Goal: Task Accomplishment & Management: Complete application form

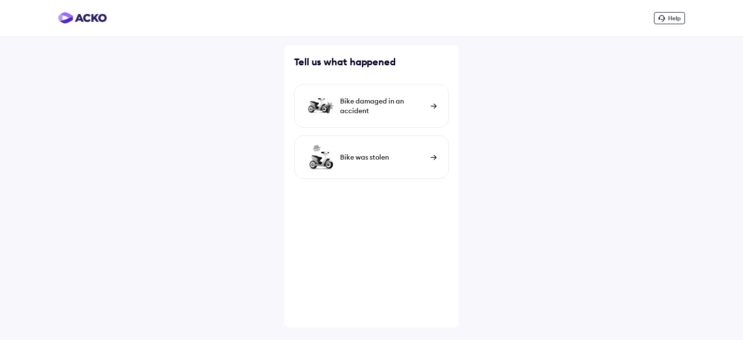
drag, startPoint x: 0, startPoint y: 0, endPoint x: 391, endPoint y: 106, distance: 405.4
click at [391, 106] on div "Bike damaged in an accident" at bounding box center [383, 105] width 86 height 19
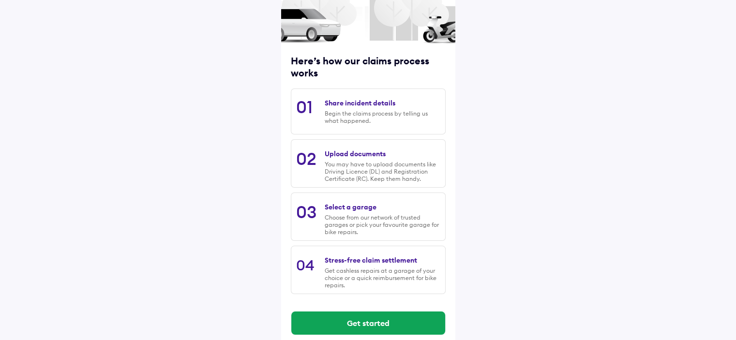
scroll to position [95, 0]
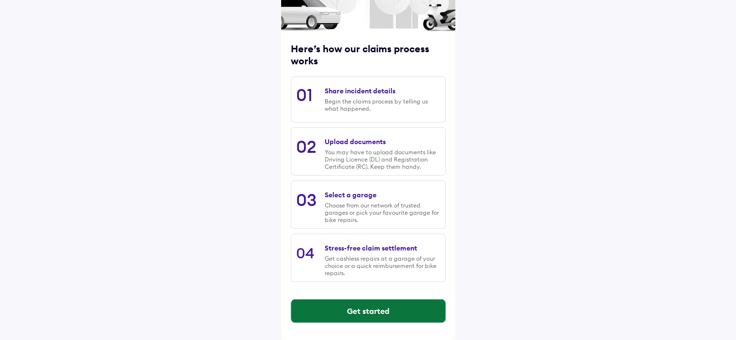
click at [348, 305] on button "Get started" at bounding box center [368, 310] width 154 height 23
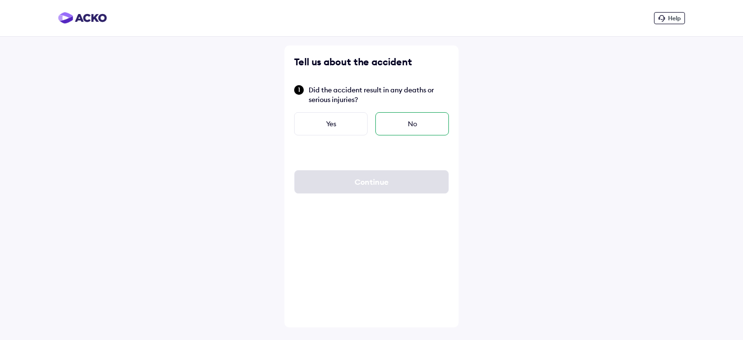
click at [404, 120] on div "No" at bounding box center [412, 123] width 74 height 23
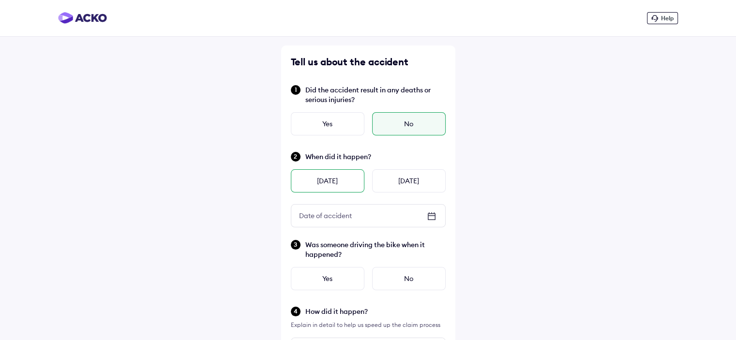
click at [319, 176] on div "[DATE]" at bounding box center [328, 180] width 74 height 23
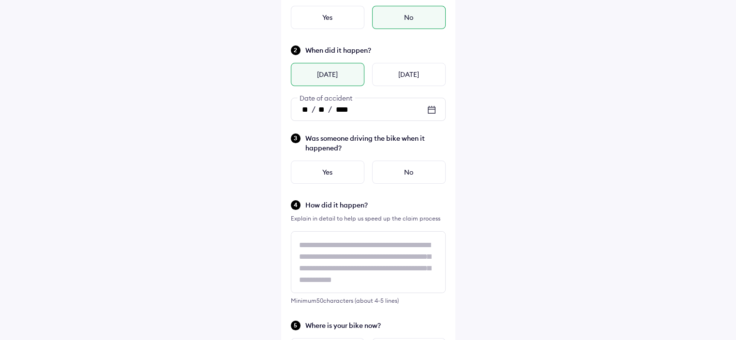
scroll to position [109, 0]
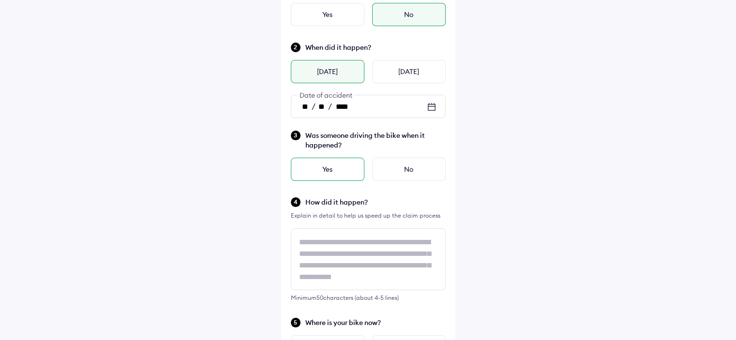
click at [328, 169] on div "Yes" at bounding box center [328, 169] width 74 height 23
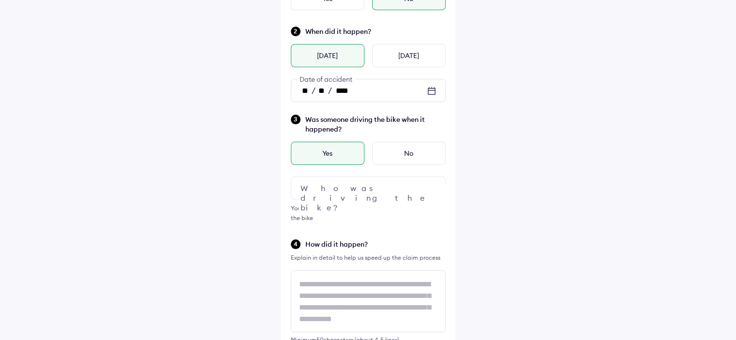
scroll to position [155, 0]
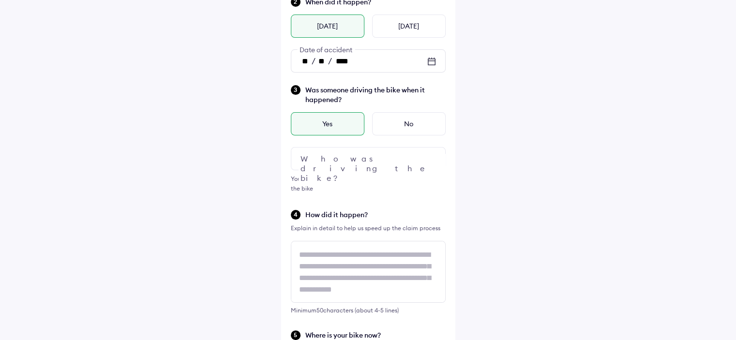
click at [360, 158] on div at bounding box center [368, 158] width 155 height 23
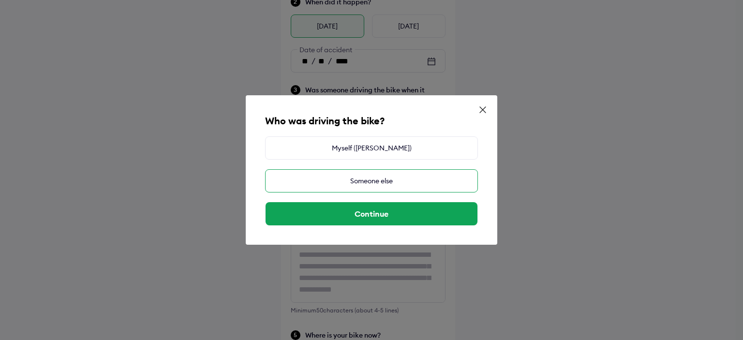
click at [360, 181] on div "Someone else" at bounding box center [371, 180] width 213 height 23
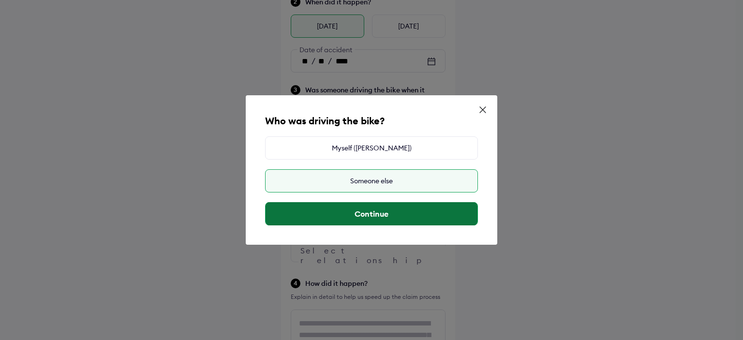
click at [349, 215] on button "Continue" at bounding box center [372, 213] width 212 height 23
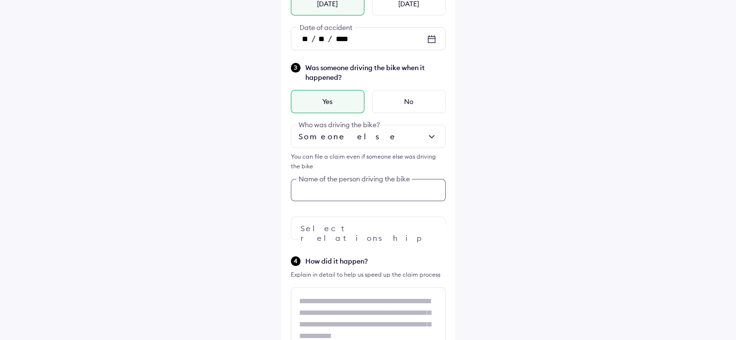
click at [325, 216] on div "Was someone driving the bike when it happened? Yes No Someone else Who was driv…" at bounding box center [368, 151] width 155 height 178
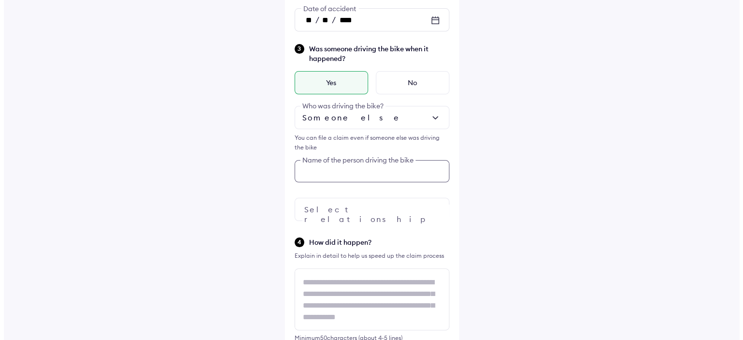
scroll to position [197, 0]
type input "**********"
click at [364, 209] on div at bounding box center [368, 208] width 155 height 23
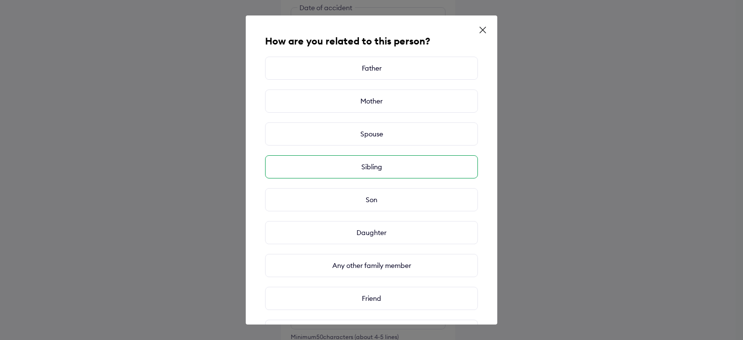
click at [382, 172] on div "Sibling" at bounding box center [371, 166] width 213 height 23
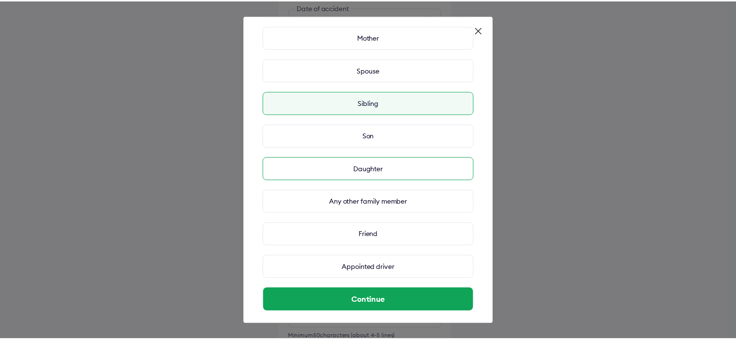
scroll to position [71, 0]
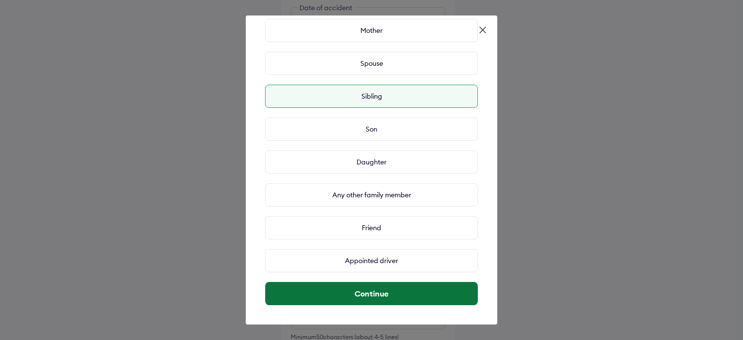
click at [366, 299] on button "Continue" at bounding box center [372, 293] width 212 height 23
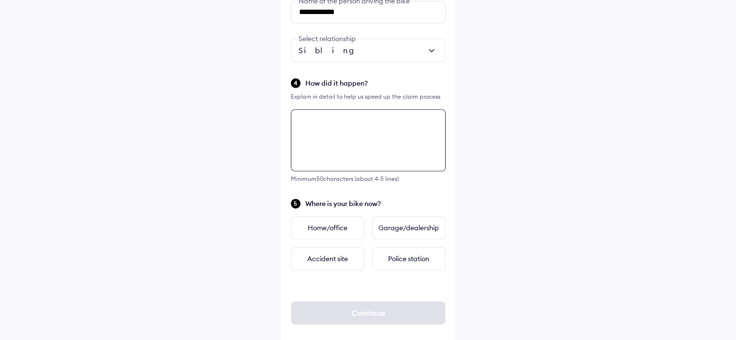
click at [329, 212] on div "**********" at bounding box center [368, 21] width 174 height 663
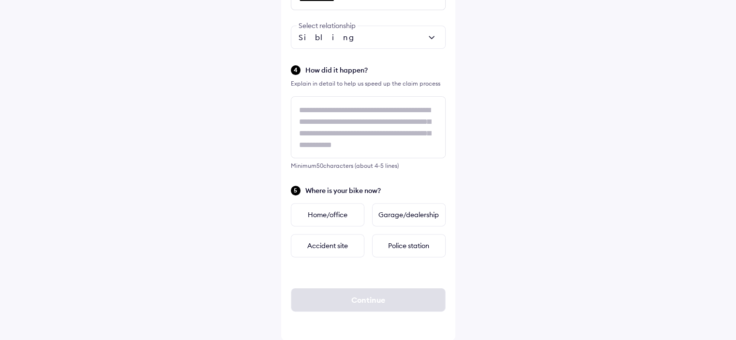
click at [323, 201] on div "Where is your bike now? Home/office Garage/dealership Accident site Police stat…" at bounding box center [368, 221] width 155 height 73
click at [317, 215] on div "Home/office" at bounding box center [328, 214] width 74 height 23
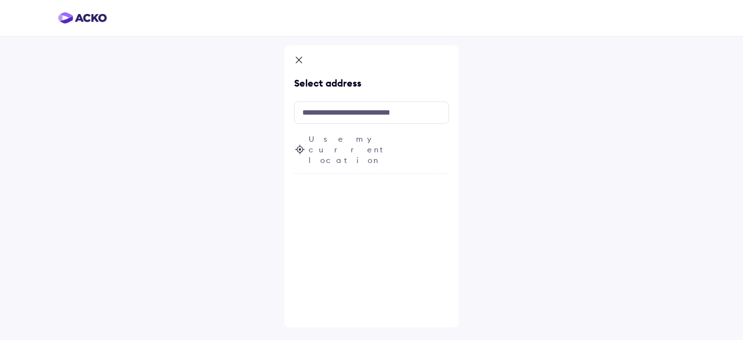
click at [345, 141] on span "Use my current location" at bounding box center [379, 149] width 140 height 32
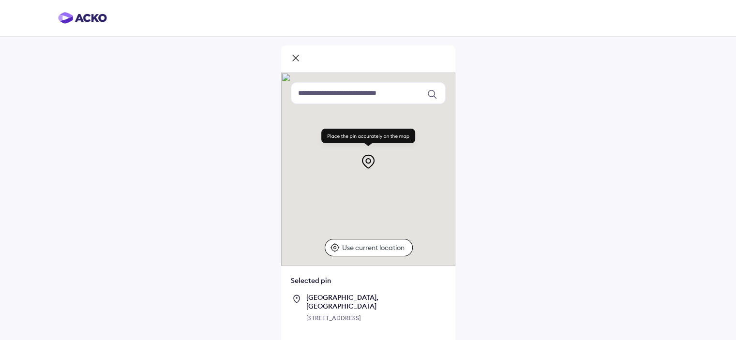
click at [366, 243] on p "Use current location" at bounding box center [374, 248] width 65 height 10
click at [324, 313] on div "[STREET_ADDRESS]" at bounding box center [375, 318] width 139 height 10
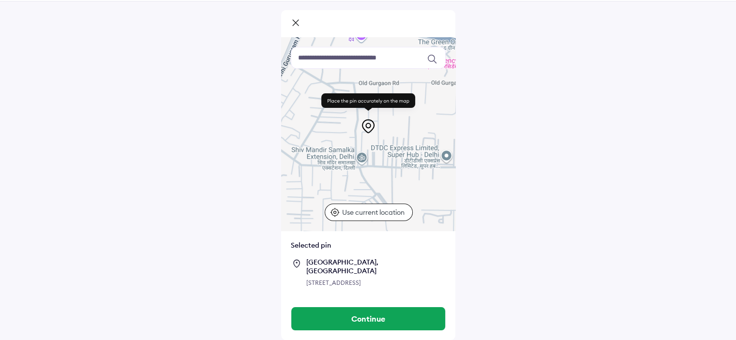
scroll to position [36, 0]
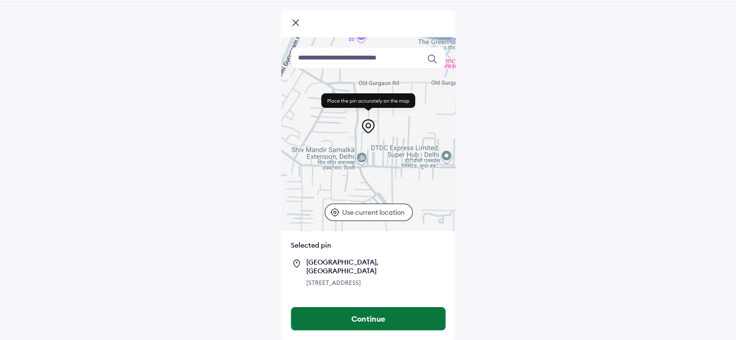
click at [332, 317] on button "Continue" at bounding box center [368, 318] width 154 height 23
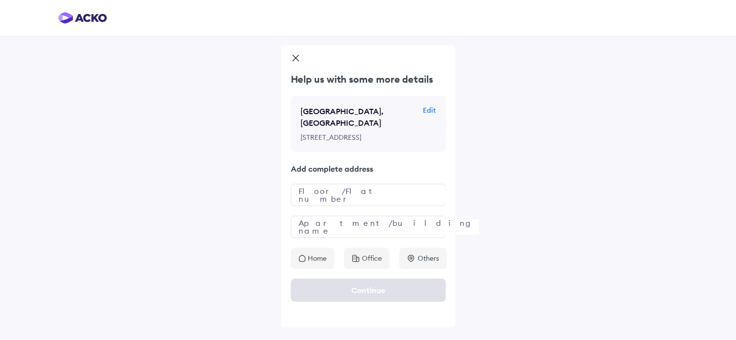
scroll to position [0, 0]
click at [357, 195] on input "text" at bounding box center [371, 195] width 155 height 22
type input "**********"
click at [347, 226] on input "text" at bounding box center [371, 227] width 155 height 22
type input "********"
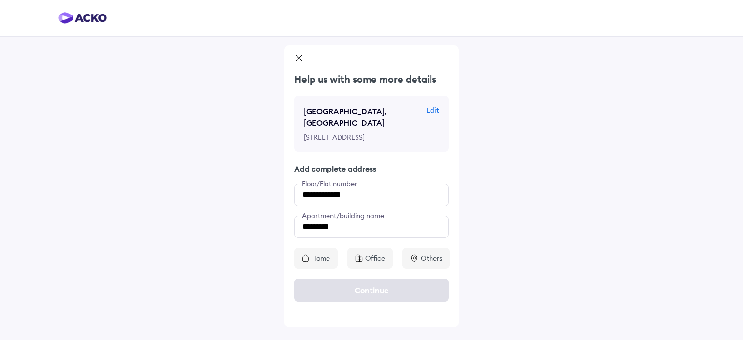
click at [323, 253] on p "Home" at bounding box center [320, 258] width 19 height 10
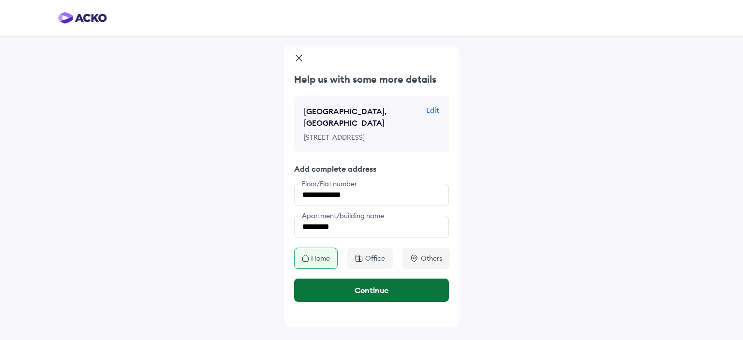
click at [337, 283] on button "Continue" at bounding box center [371, 290] width 155 height 23
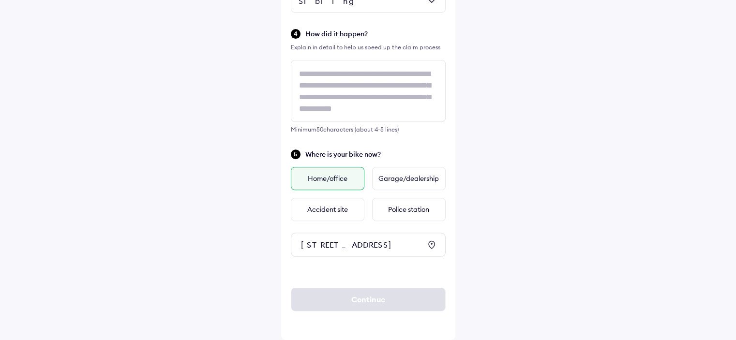
scroll to position [412, 0]
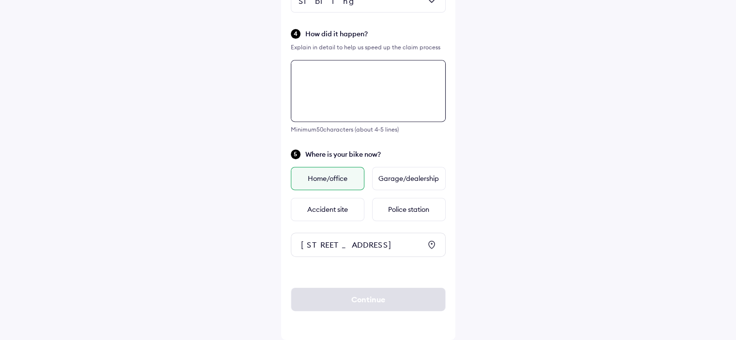
click at [343, 75] on textarea at bounding box center [368, 91] width 155 height 62
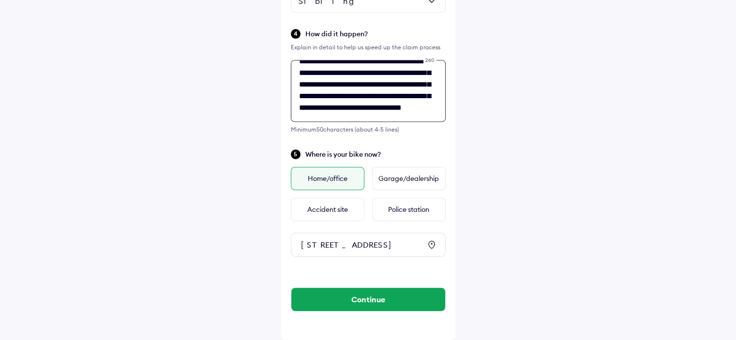
scroll to position [47, 0]
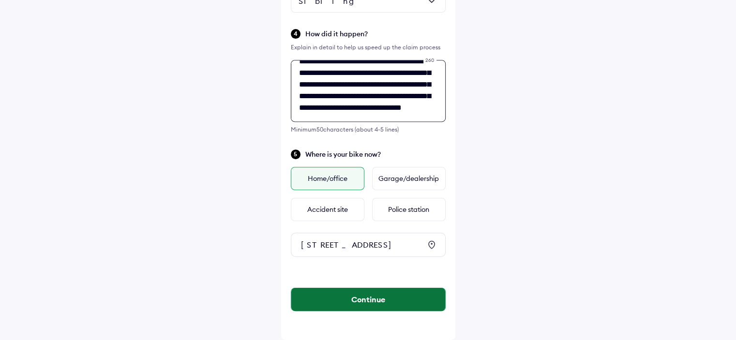
type textarea "**********"
click at [377, 302] on button "Continue" at bounding box center [368, 299] width 154 height 23
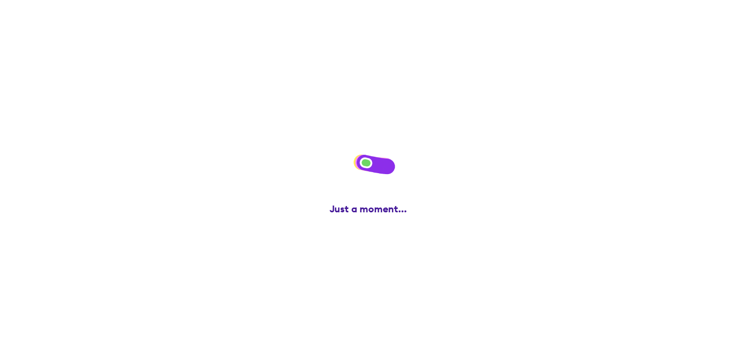
scroll to position [0, 0]
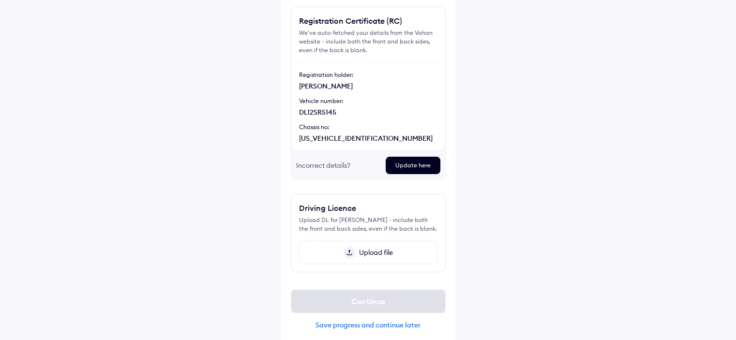
scroll to position [83, 0]
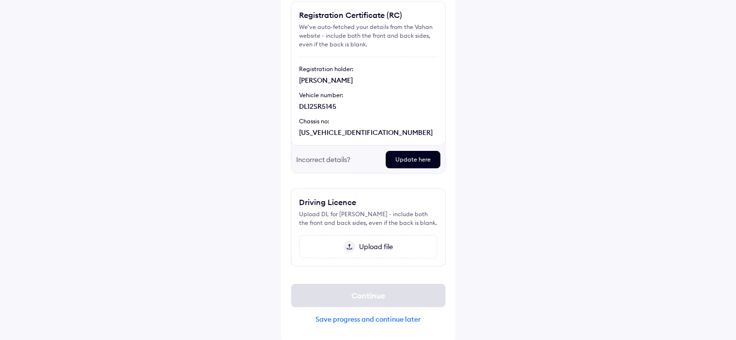
click at [398, 245] on div "Upload file" at bounding box center [368, 246] width 138 height 23
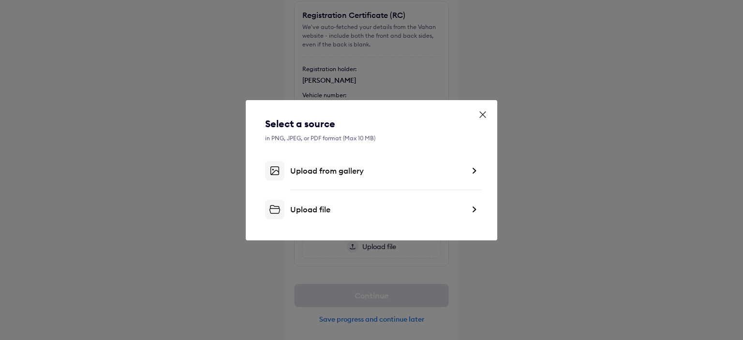
click at [308, 205] on div "Upload file" at bounding box center [377, 210] width 174 height 10
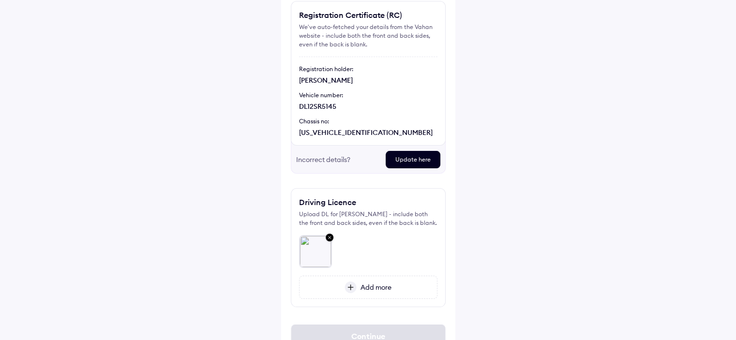
click at [373, 286] on span "Add more" at bounding box center [373, 287] width 35 height 9
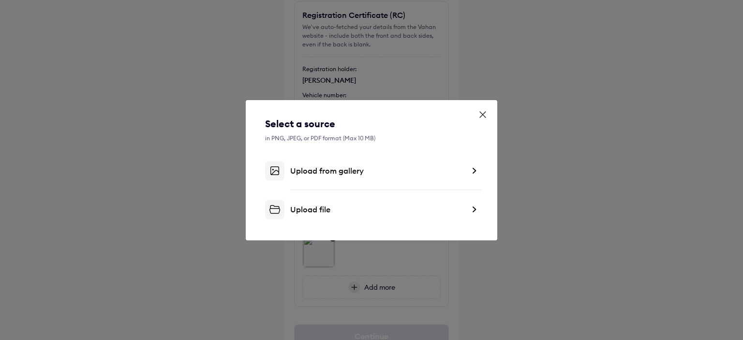
click at [368, 203] on div "Upload file" at bounding box center [371, 209] width 213 height 19
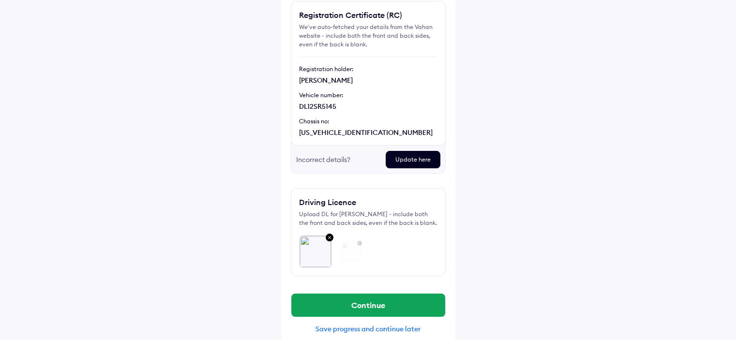
scroll to position [93, 0]
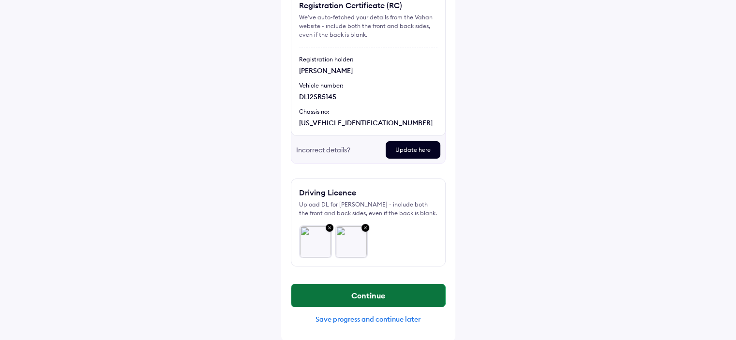
click at [354, 292] on button "Continue" at bounding box center [368, 295] width 154 height 23
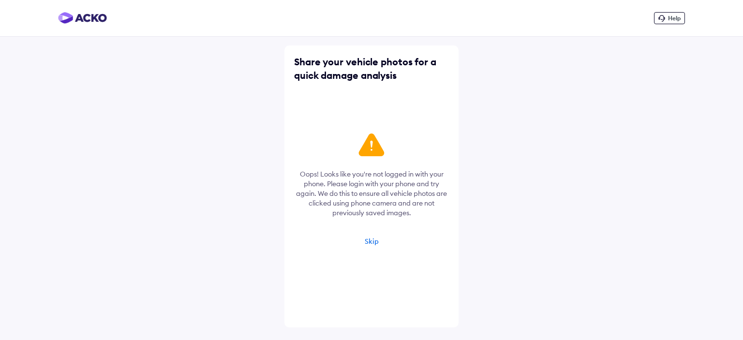
click at [370, 242] on div "Skip" at bounding box center [372, 241] width 14 height 9
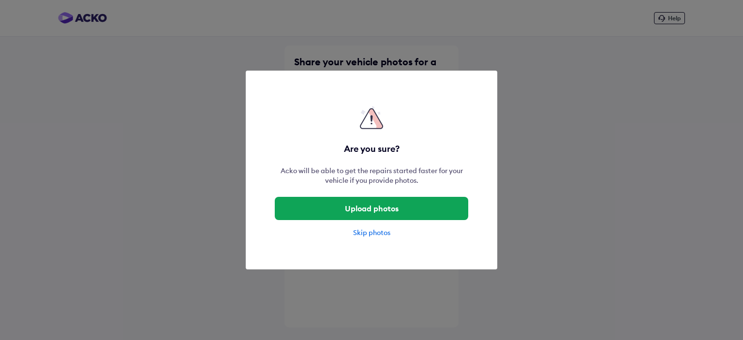
click at [368, 234] on div "Skip photos" at bounding box center [371, 233] width 193 height 10
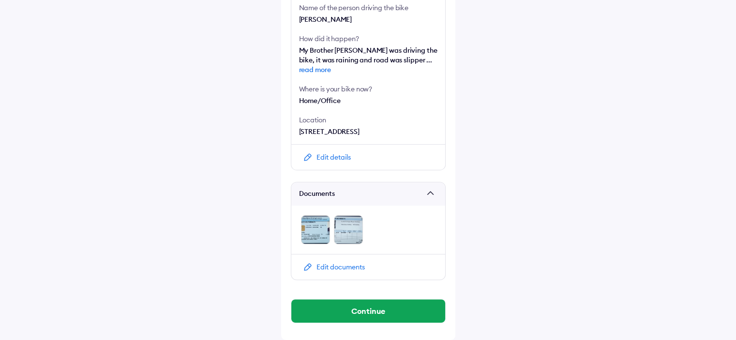
scroll to position [345, 0]
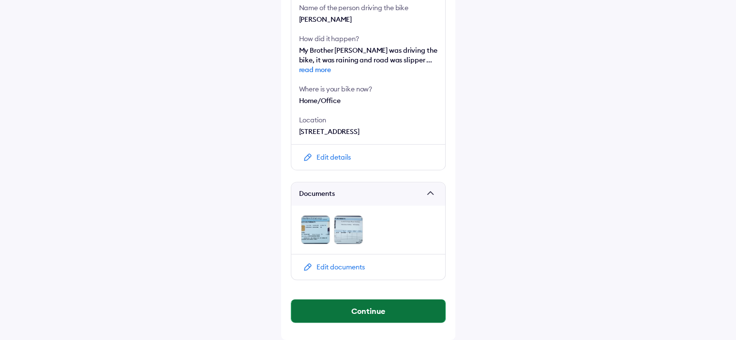
click at [339, 311] on button "Continue" at bounding box center [368, 310] width 154 height 23
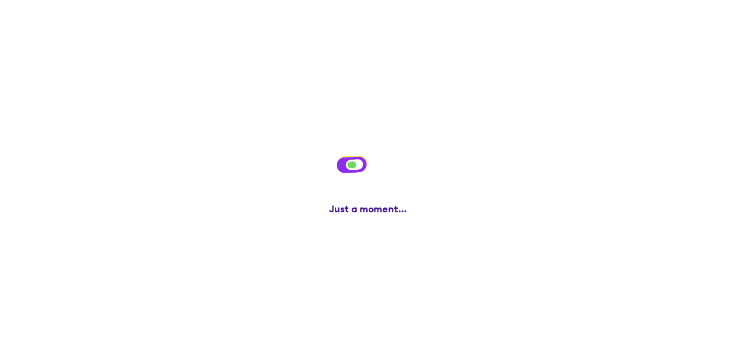
scroll to position [0, 0]
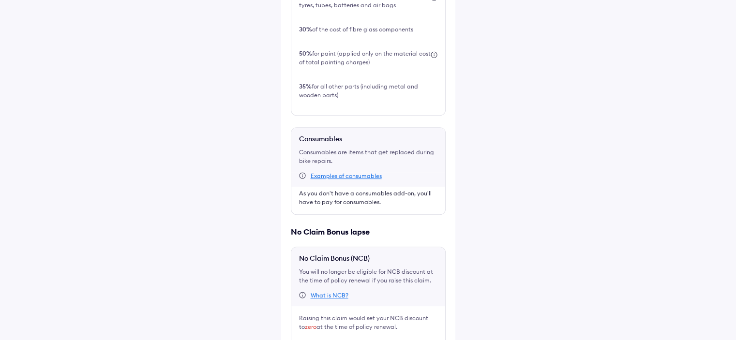
scroll to position [423, 0]
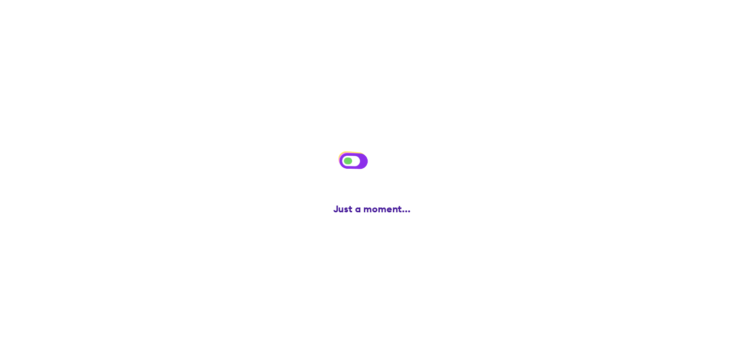
scroll to position [0, 0]
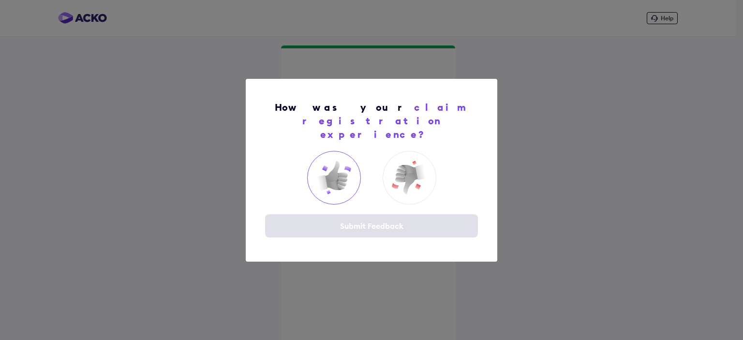
click at [329, 178] on img at bounding box center [333, 177] width 39 height 39
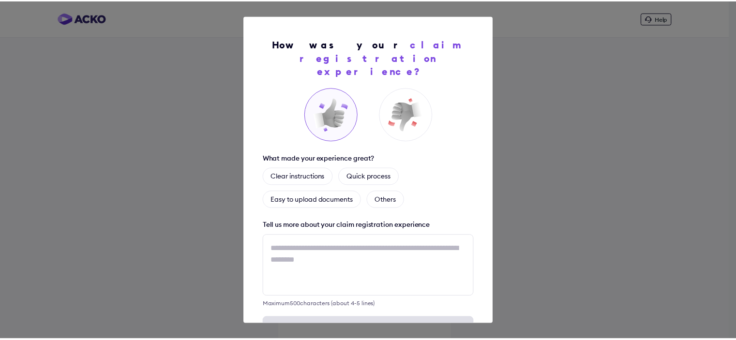
scroll to position [27, 0]
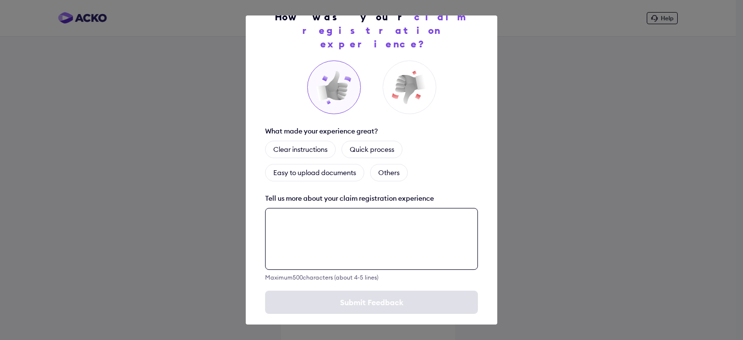
click at [334, 224] on textarea at bounding box center [371, 239] width 213 height 62
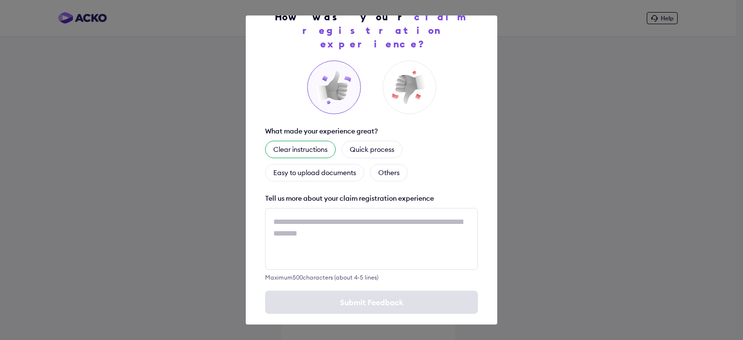
click at [288, 141] on div "Clear instructions" at bounding box center [300, 149] width 71 height 17
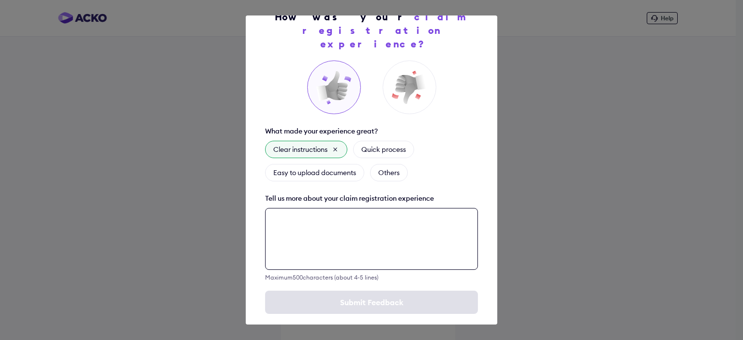
click at [335, 237] on textarea at bounding box center [371, 239] width 213 height 62
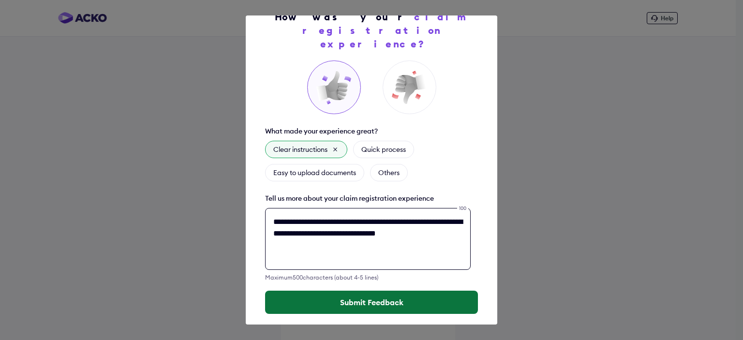
type textarea "**********"
click at [367, 291] on button "Submit Feedback" at bounding box center [371, 302] width 213 height 23
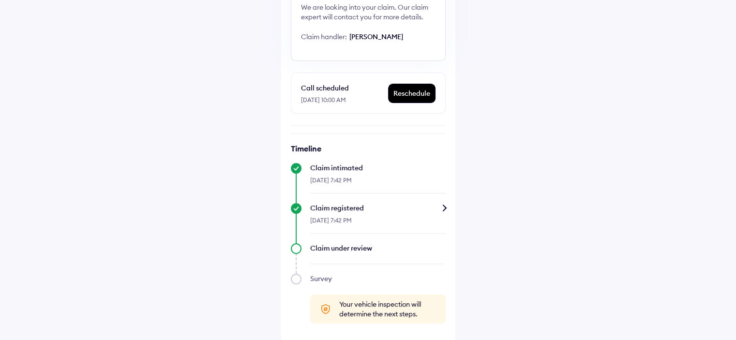
scroll to position [144, 0]
